Goal: Task Accomplishment & Management: Manage account settings

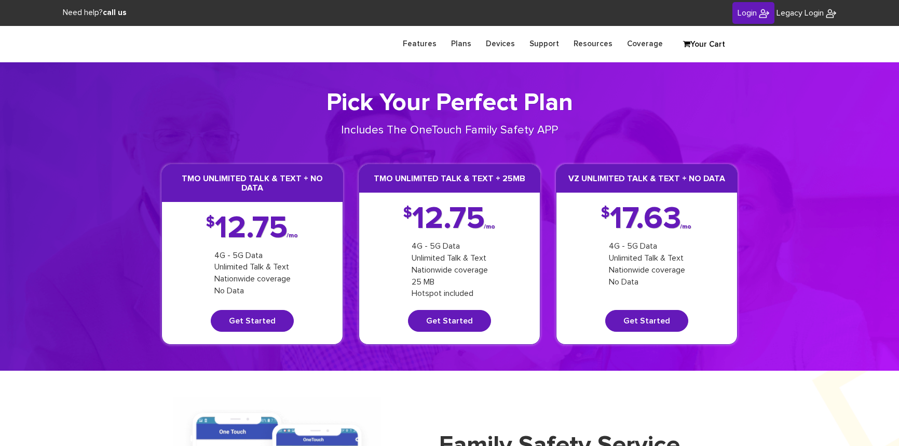
click at [735, 17] on link "Login" at bounding box center [753, 13] width 42 height 22
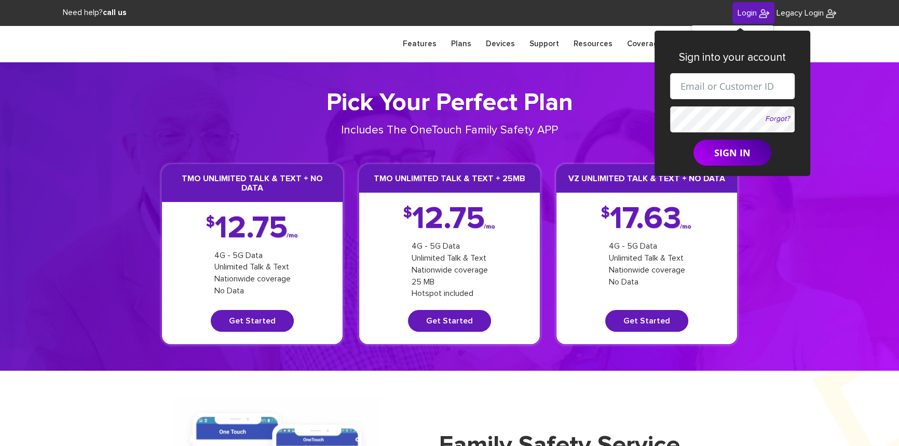
click at [703, 80] on input "text" at bounding box center [732, 86] width 125 height 26
paste input "[EMAIL_ADDRESS][DOMAIN_NAME]"
type input "shgy9700+8453763846@gmail.com"
click at [695, 114] on form "shgy9700+8453763846@gmail.com Forgot? SIGN IN" at bounding box center [732, 119] width 125 height 92
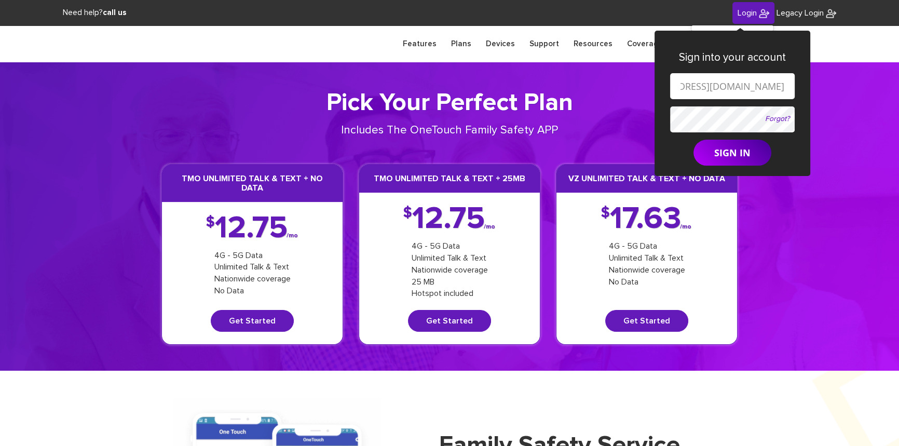
scroll to position [0, 0]
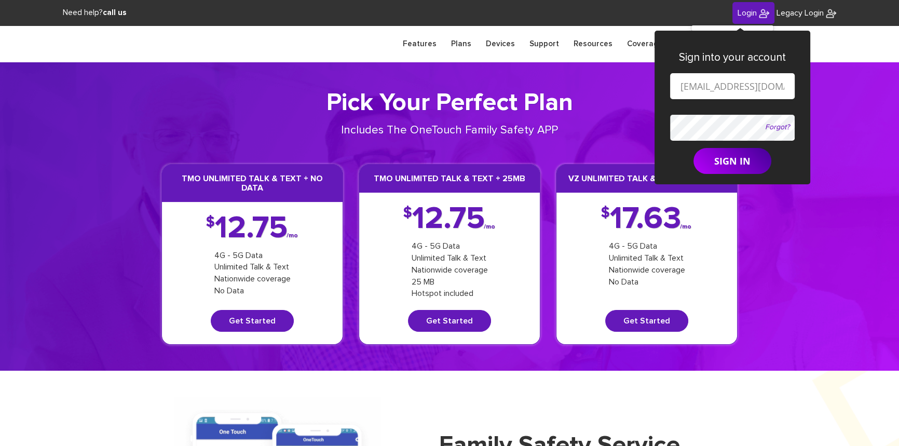
click at [693, 148] on button "SIGN IN" at bounding box center [732, 161] width 78 height 26
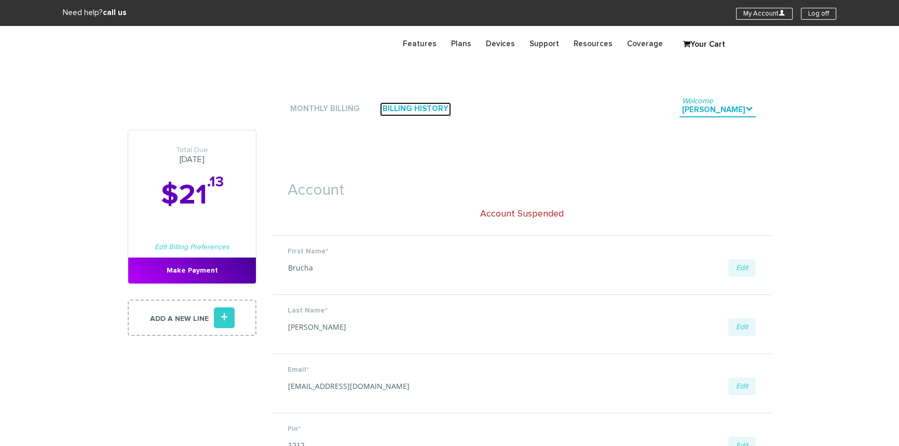
click at [406, 109] on link "Billing History" at bounding box center [415, 109] width 71 height 14
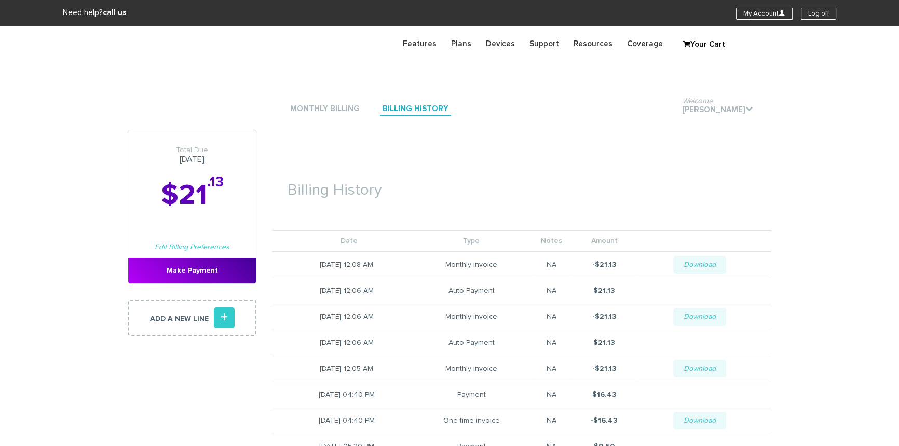
click at [332, 102] on li "Monthly Billing" at bounding box center [324, 108] width 75 height 31
click at [329, 107] on link "Monthly Billing" at bounding box center [324, 109] width 75 height 14
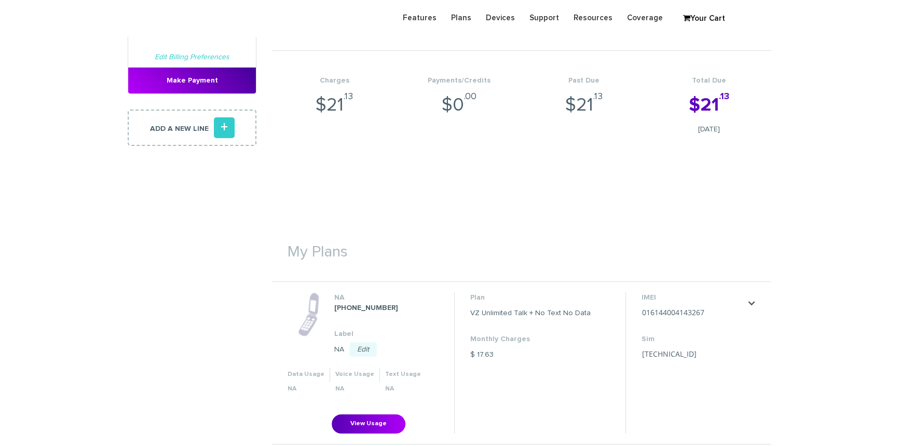
scroll to position [330, 0]
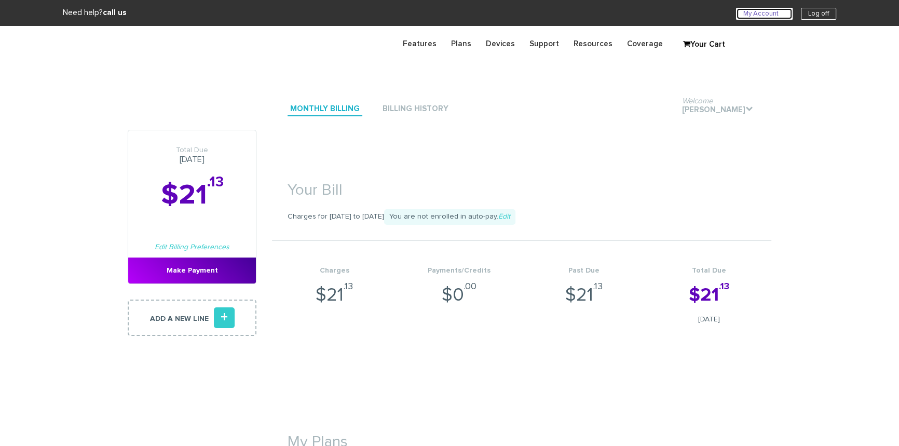
click at [741, 12] on link "My Account U" at bounding box center [764, 14] width 57 height 12
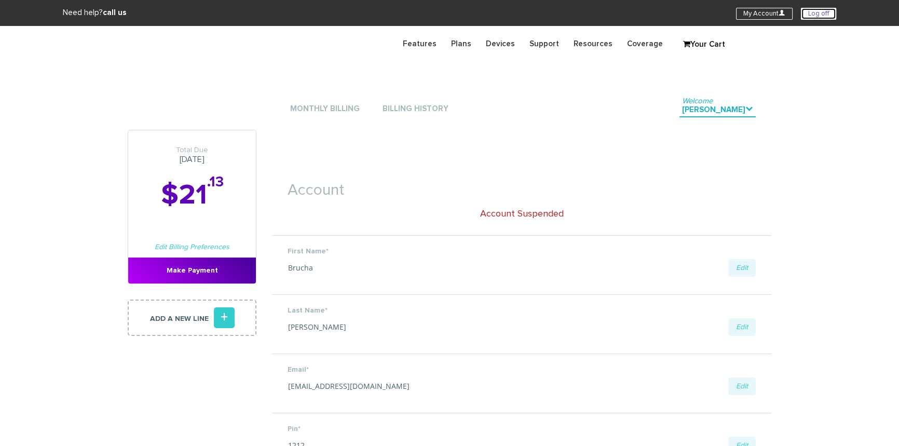
drag, startPoint x: 829, startPoint y: 12, endPoint x: 788, endPoint y: 1, distance: 42.9
click at [829, 12] on link "Log off" at bounding box center [818, 14] width 35 height 12
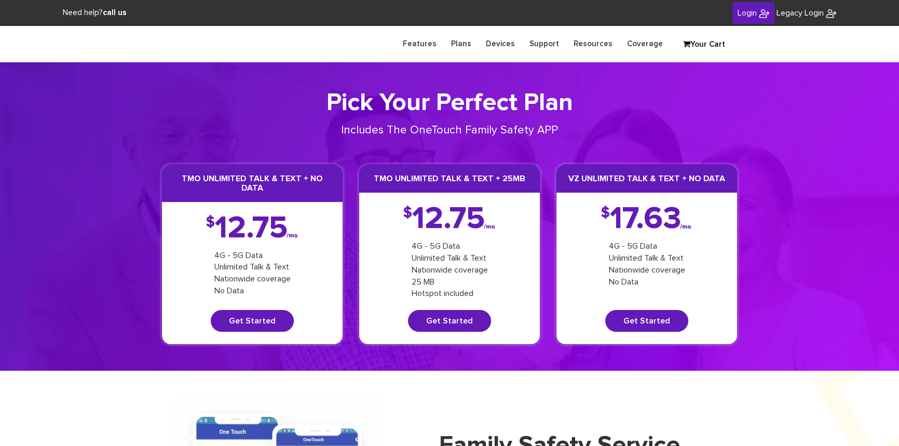
click at [750, 15] on span "Login" at bounding box center [746, 13] width 19 height 8
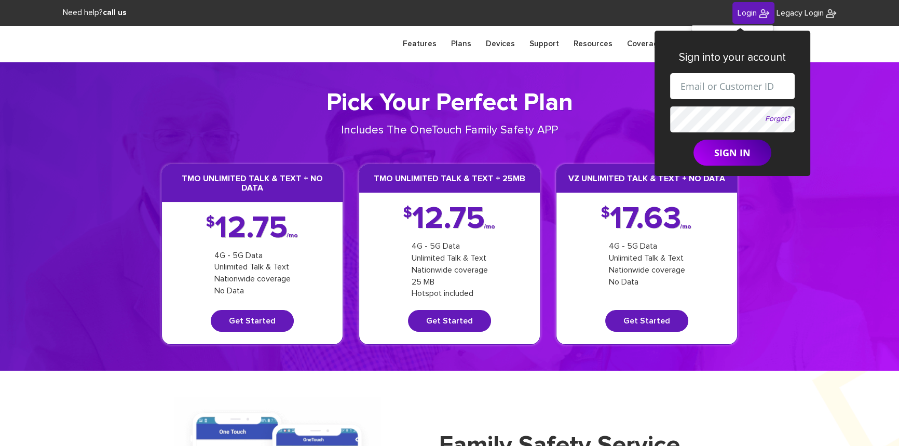
click at [704, 95] on input "text" at bounding box center [732, 86] width 125 height 26
paste input "shgy9700+8453763846@gmail.com"
type input "shgy9700+8453763846@gmail.com"
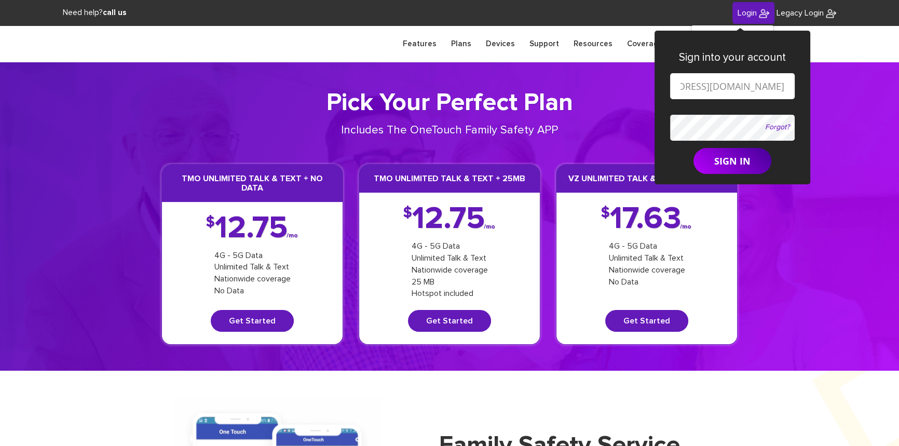
scroll to position [0, 0]
click at [726, 163] on button "SIGN IN" at bounding box center [732, 161] width 78 height 26
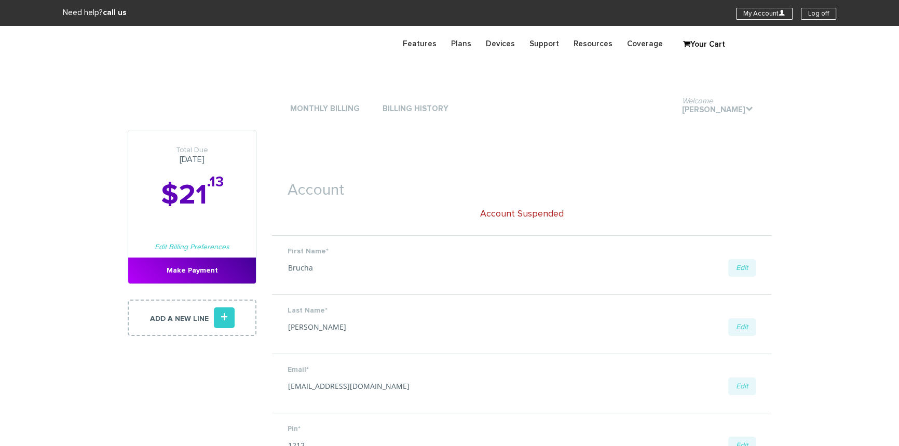
type input "[PHONE_NUMBER]"
click at [426, 106] on link "Billing History" at bounding box center [415, 109] width 71 height 14
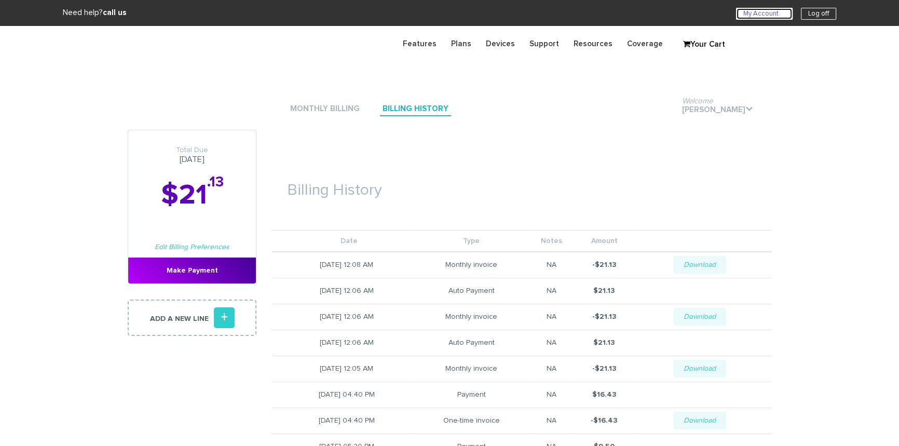
click at [752, 15] on link "My Account U" at bounding box center [764, 14] width 57 height 12
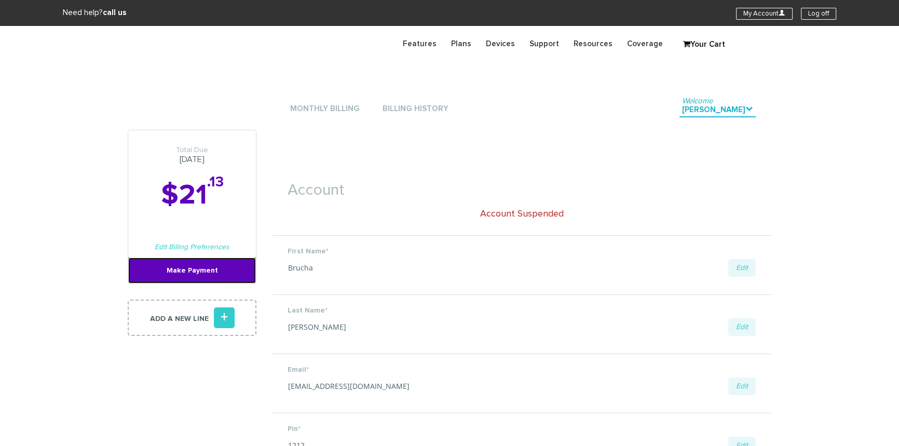
click at [158, 268] on link "Make Payment" at bounding box center [192, 270] width 128 height 26
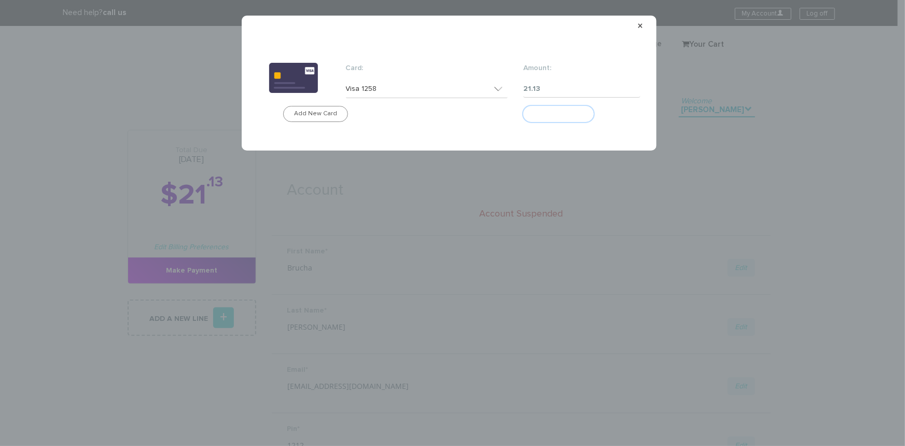
click at [567, 116] on button "Make Payment" at bounding box center [558, 114] width 71 height 16
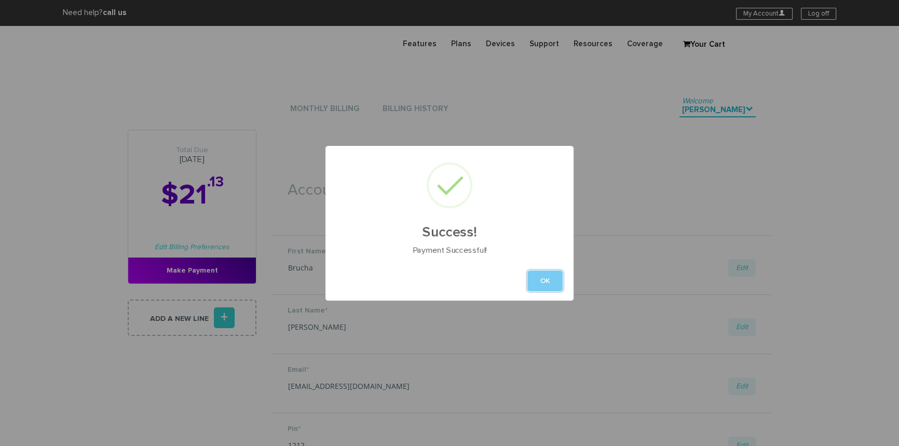
click at [555, 277] on button "OK" at bounding box center [544, 280] width 35 height 21
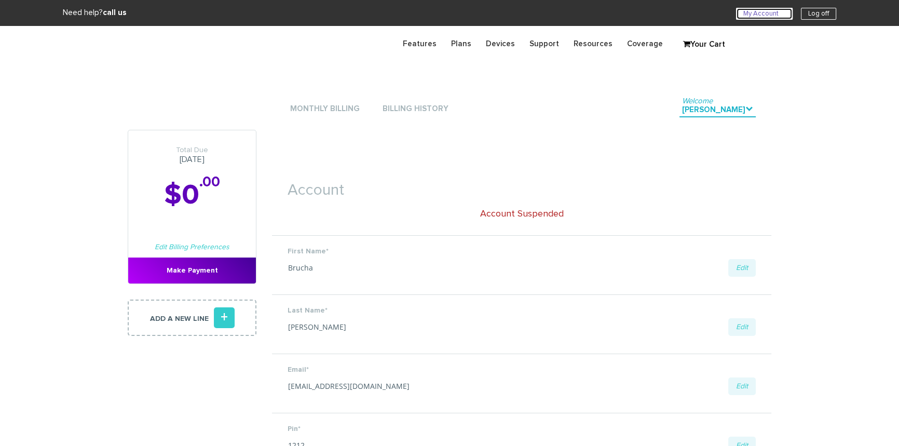
click at [762, 16] on link "My Account U" at bounding box center [764, 14] width 57 height 12
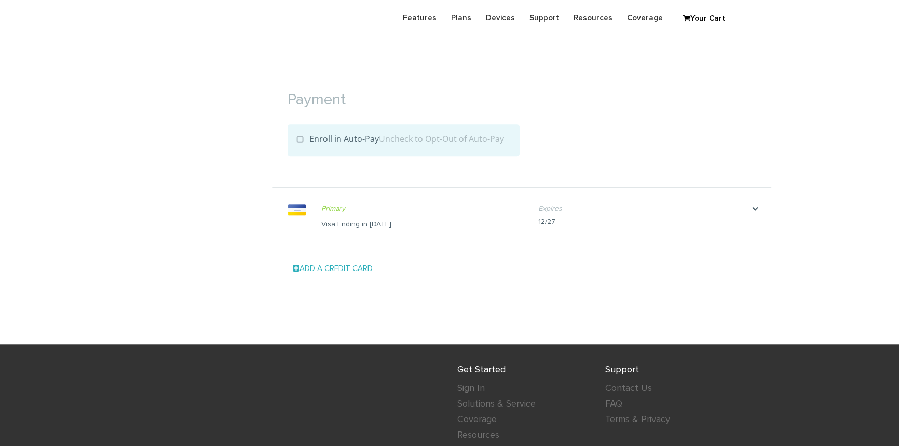
scroll to position [990, 0]
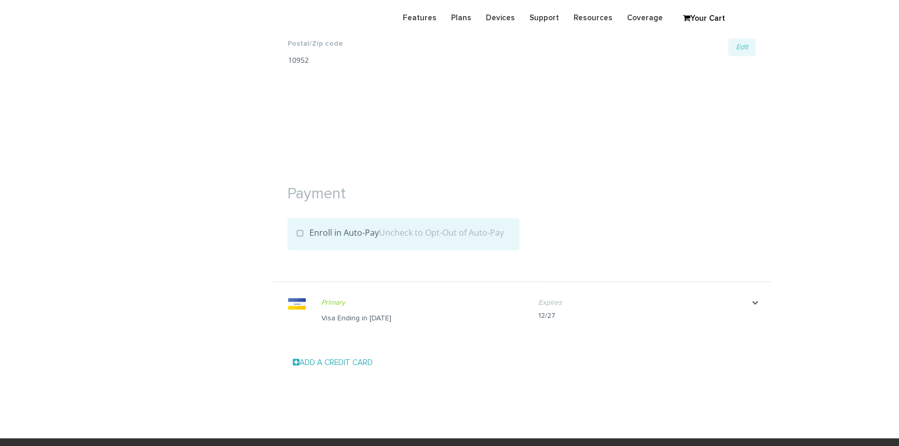
click at [300, 230] on label "Enroll in Auto-Pay Uncheck to Opt-Out of Auto-Pay" at bounding box center [400, 232] width 208 height 11
click at [0, 0] on input "Enroll in Auto-Pay Uncheck to Opt-Out of Auto-Pay" at bounding box center [0, 0] width 0 height 0
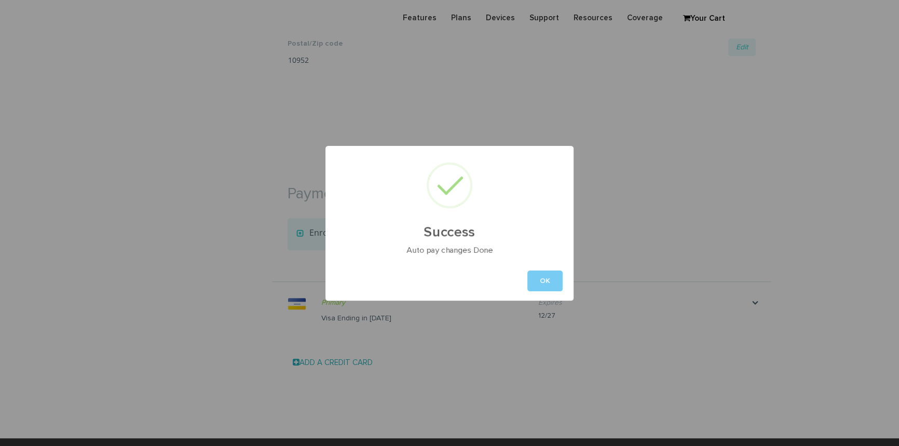
click at [556, 278] on button "OK" at bounding box center [544, 280] width 35 height 21
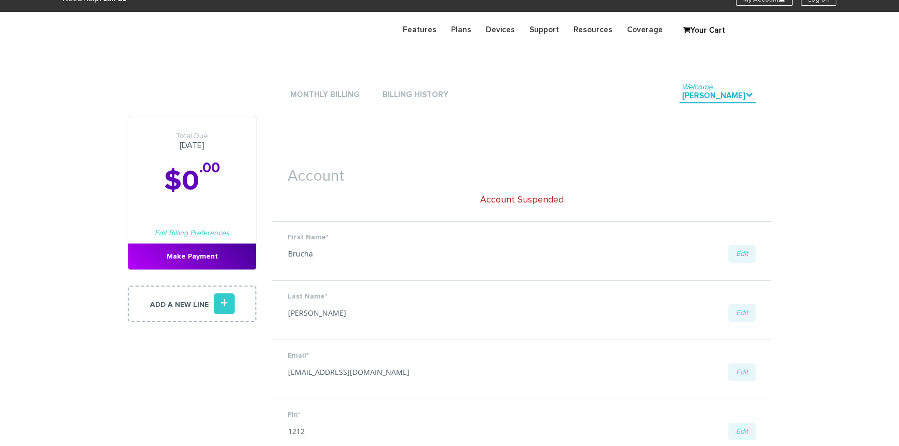
scroll to position [0, 0]
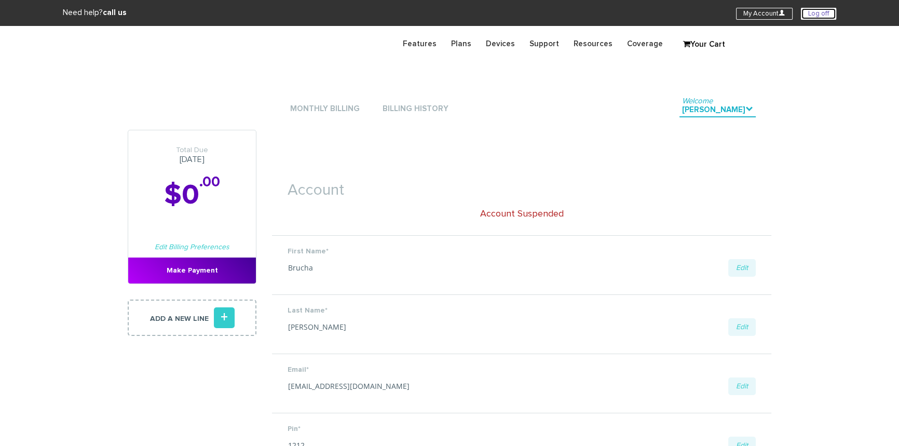
click at [805, 11] on link "Log off" at bounding box center [818, 14] width 35 height 12
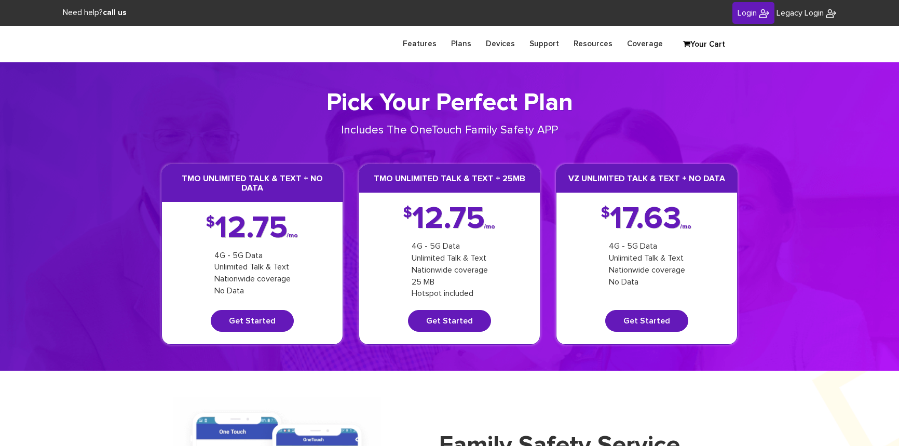
click at [746, 15] on span "Login" at bounding box center [746, 13] width 19 height 8
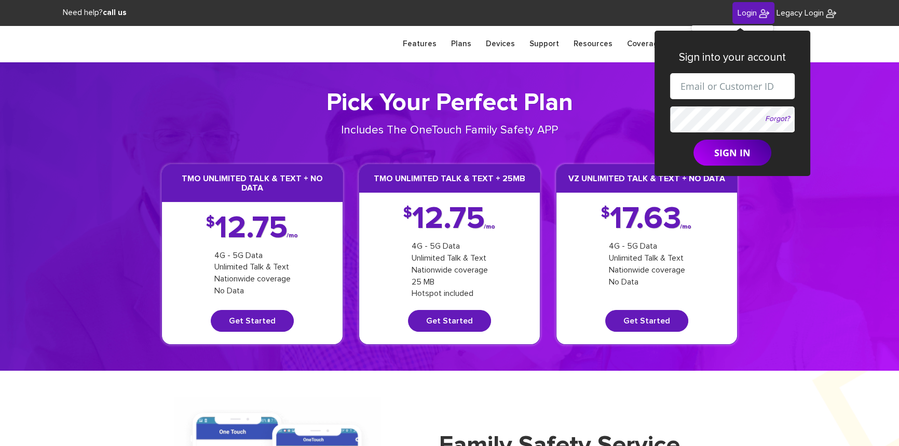
click at [725, 83] on input "text" at bounding box center [732, 86] width 125 height 26
paste input "shgy9700+8452630605@gmail.com"
type input "shgy9700+8452630605@gmail.com"
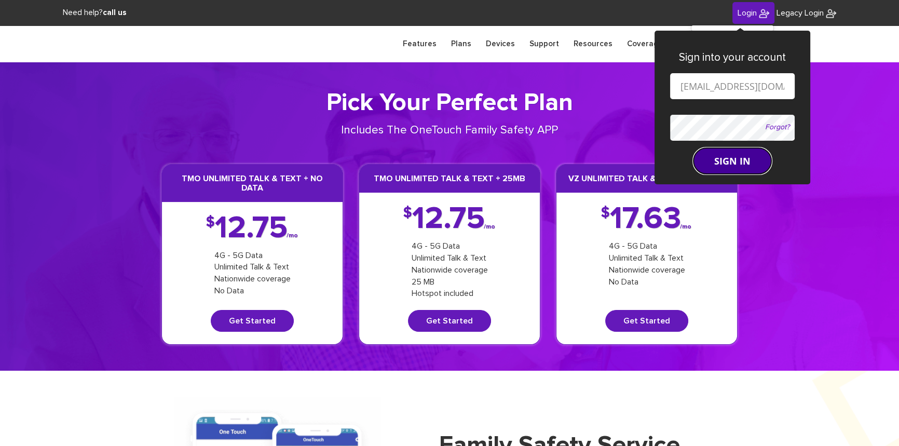
click at [728, 155] on form "shgy9700+8452630605@gmail.com Forgot? SIGN IN" at bounding box center [732, 123] width 125 height 101
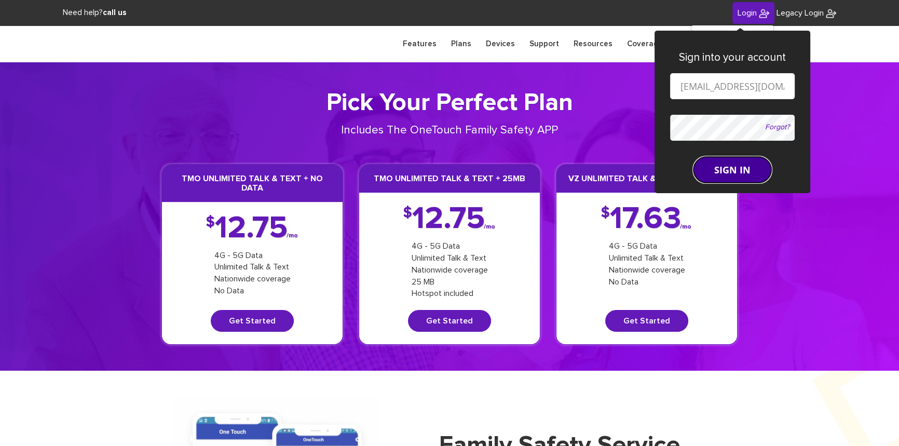
click at [729, 164] on button "SIGN IN" at bounding box center [732, 170] width 78 height 26
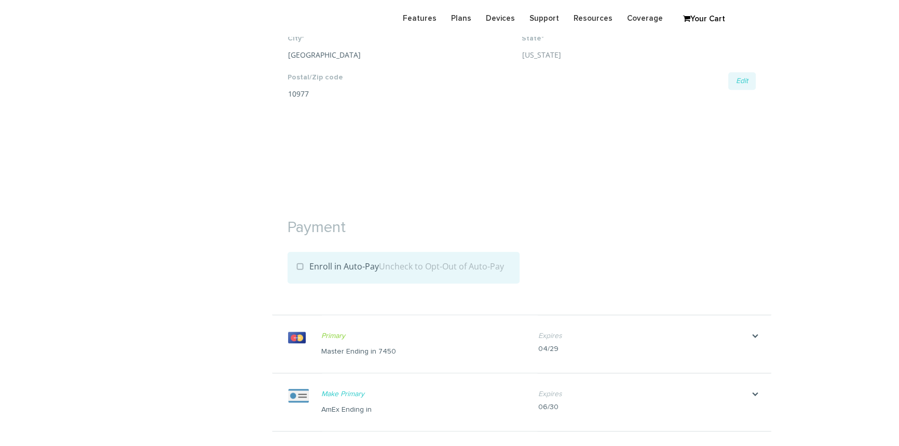
scroll to position [943, 0]
click at [299, 265] on label "Enroll in Auto-Pay Uncheck to Opt-Out of Auto-Pay" at bounding box center [400, 264] width 208 height 11
click at [0, 0] on input "Enroll in Auto-Pay Uncheck to Opt-Out of Auto-Pay" at bounding box center [0, 0] width 0 height 0
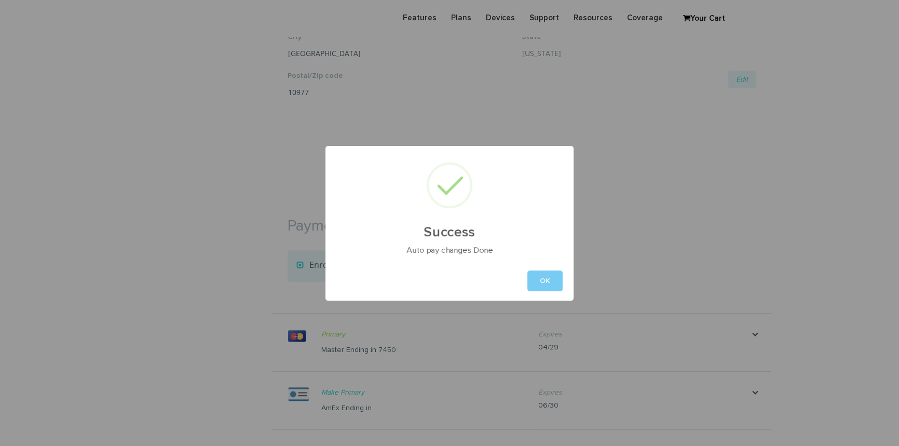
click at [534, 278] on button "OK" at bounding box center [544, 280] width 35 height 21
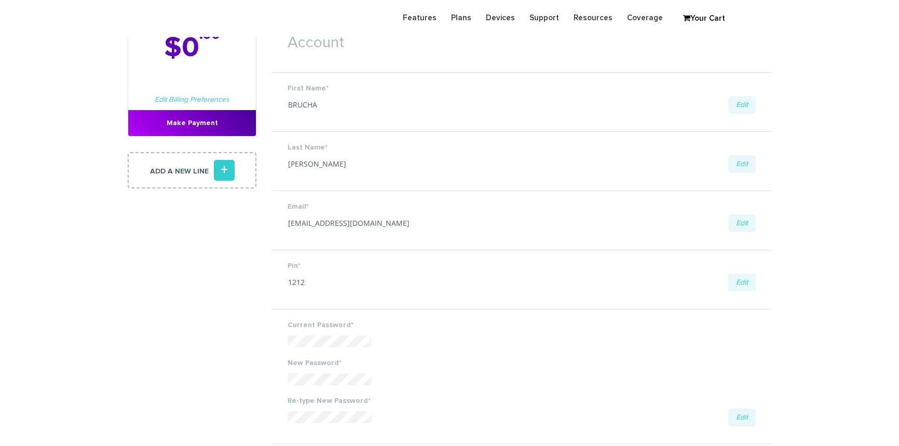
scroll to position [0, 0]
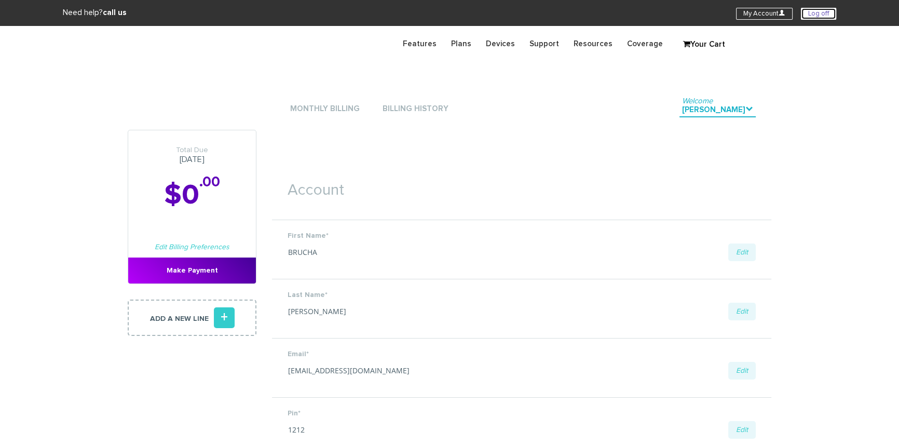
click at [807, 15] on link "Log off" at bounding box center [818, 14] width 35 height 12
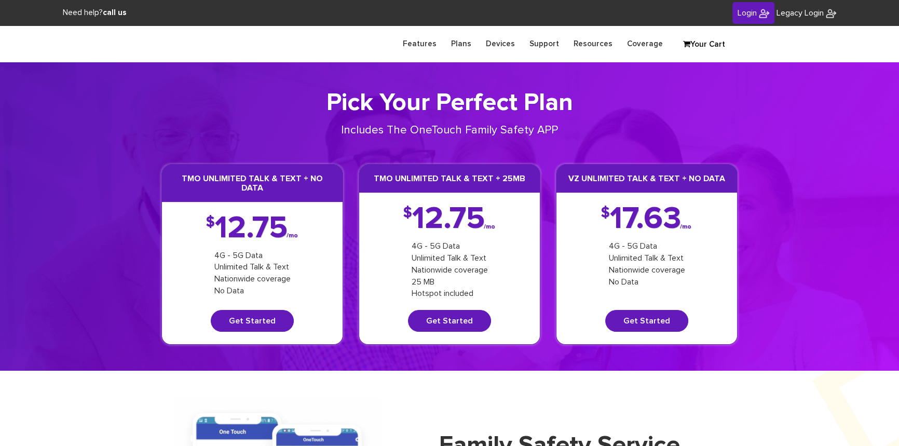
click at [743, 15] on span "Login" at bounding box center [746, 13] width 19 height 8
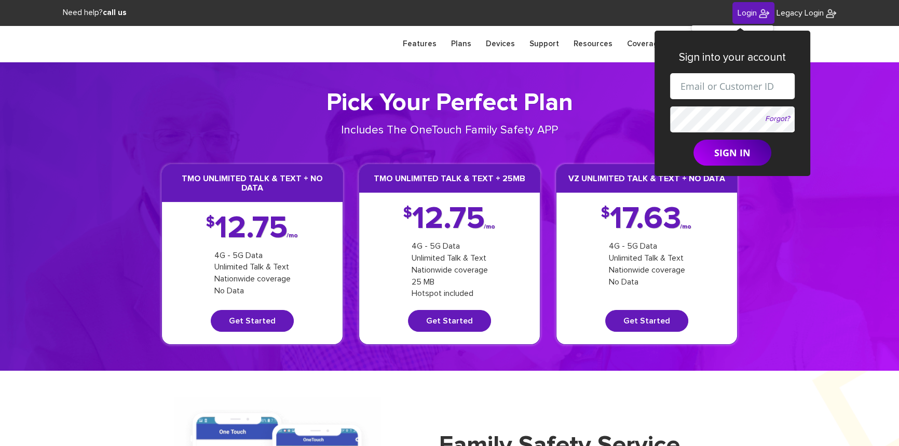
click at [716, 82] on input "text" at bounding box center [732, 86] width 125 height 26
paste input "[EMAIL_ADDRESS][DOMAIN_NAME]"
type input "[EMAIL_ADDRESS][DOMAIN_NAME]"
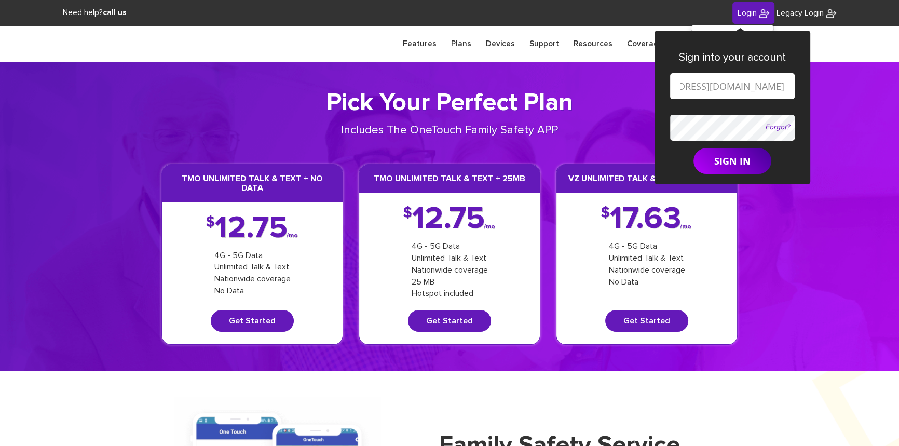
scroll to position [0, 0]
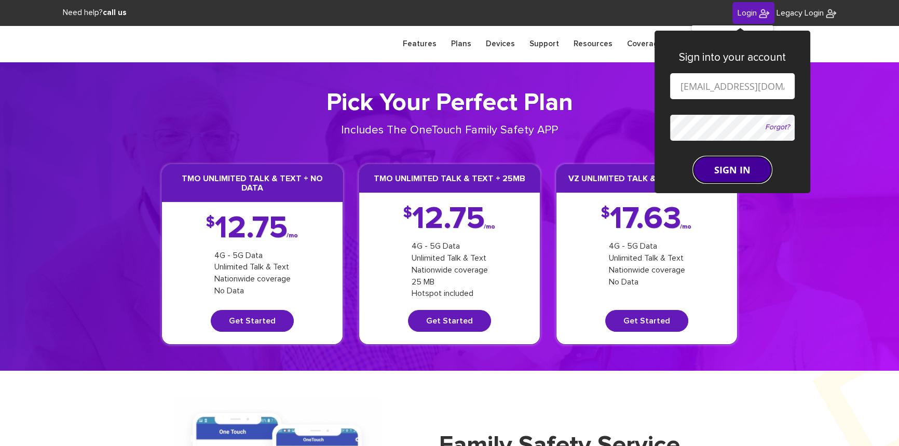
click at [739, 157] on button "SIGN IN" at bounding box center [732, 170] width 78 height 26
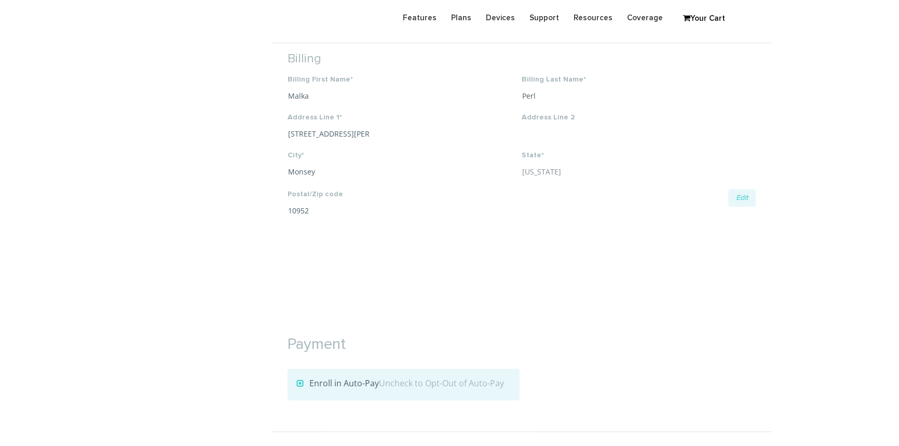
scroll to position [990, 0]
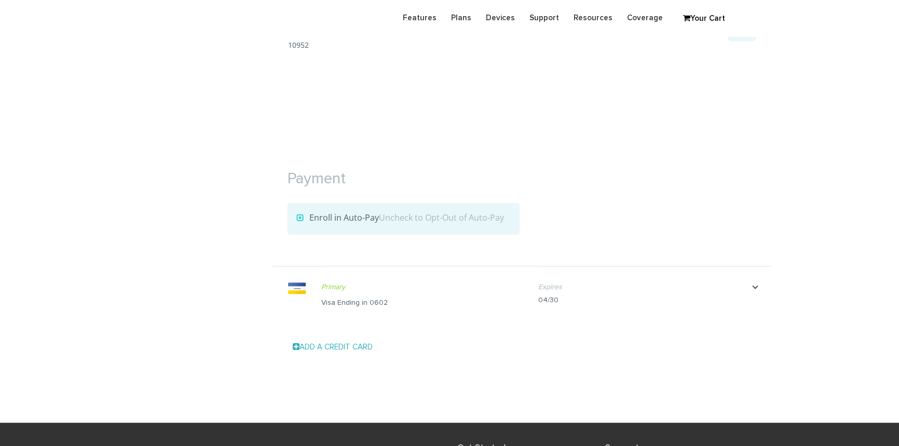
click at [300, 217] on label "Enroll in Auto-Pay Uncheck to Opt-Out of Auto-Pay" at bounding box center [400, 217] width 208 height 11
click at [0, 0] on input "Enroll in Auto-Pay Uncheck to Opt-Out of Auto-Pay" at bounding box center [0, 0] width 0 height 0
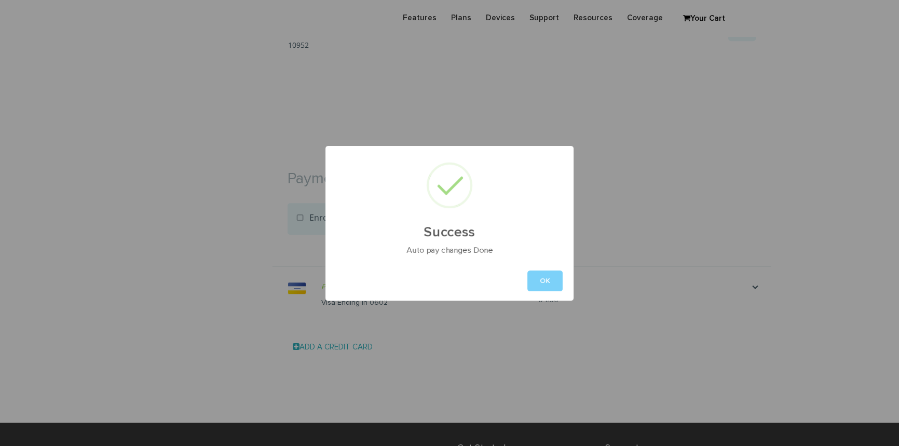
click at [533, 280] on button "OK" at bounding box center [544, 280] width 35 height 21
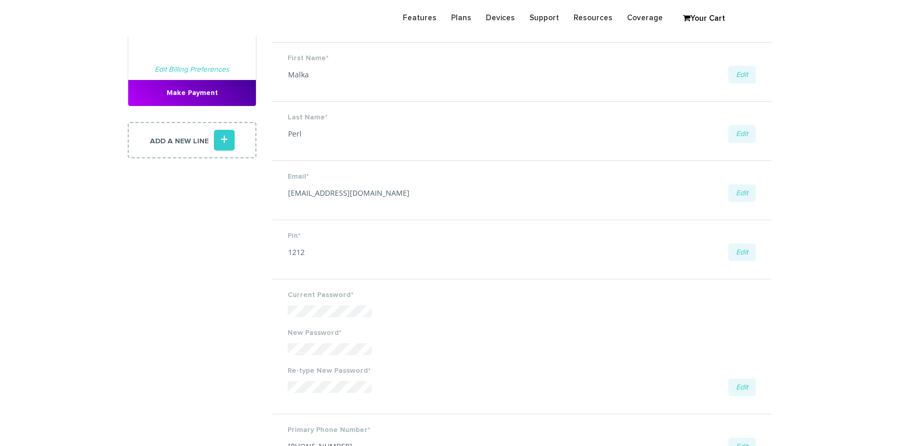
scroll to position [0, 0]
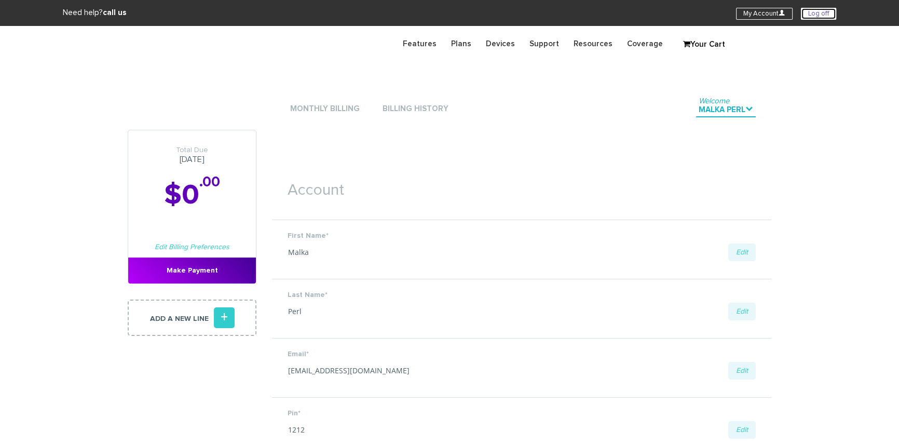
click at [825, 15] on link "Log off" at bounding box center [818, 14] width 35 height 12
